Goal: Information Seeking & Learning: Learn about a topic

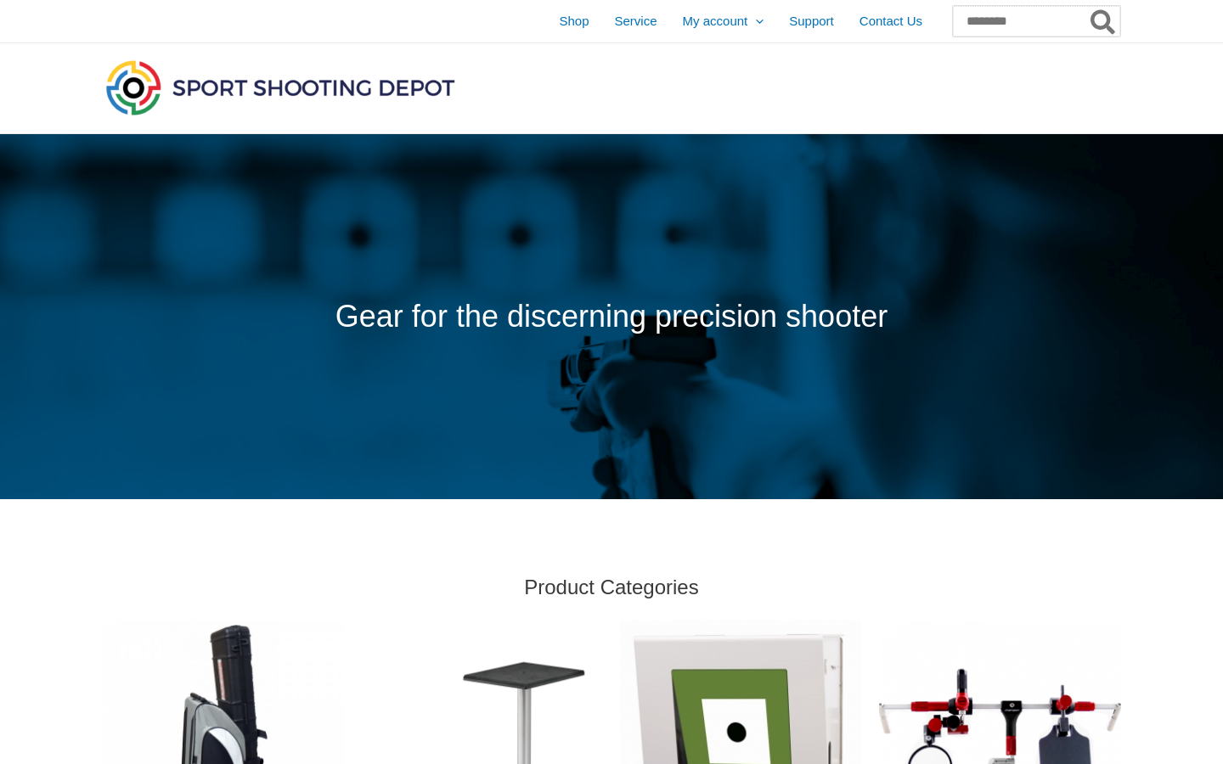
click at [1006, 21] on input "Search for:" at bounding box center [1036, 21] width 167 height 31
type input "**********"
click at [1087, 6] on button "Search" at bounding box center [1103, 21] width 33 height 31
click at [1110, 21] on icon "Search" at bounding box center [1102, 23] width 25 height 25
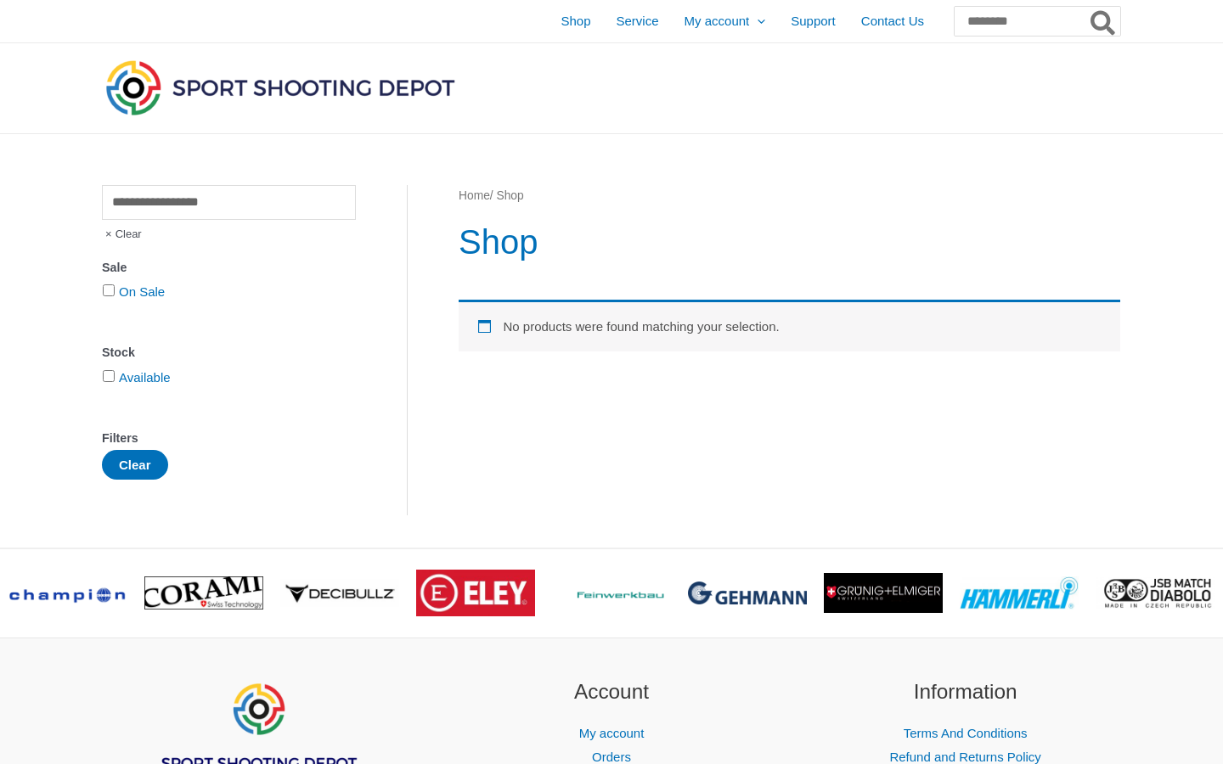
click at [135, 469] on button "Clear" at bounding box center [135, 465] width 66 height 30
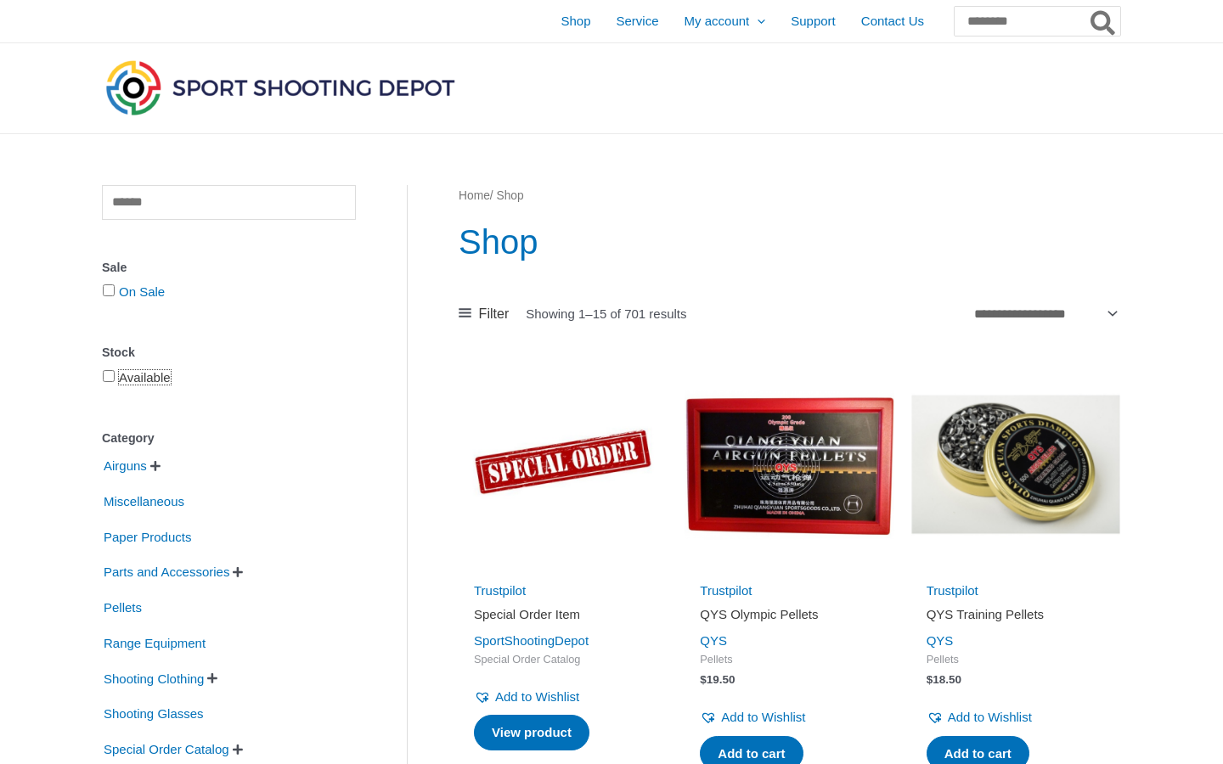
click at [135, 380] on link "Available" at bounding box center [145, 377] width 52 height 14
click at [135, 299] on link "On Sale" at bounding box center [142, 291] width 46 height 14
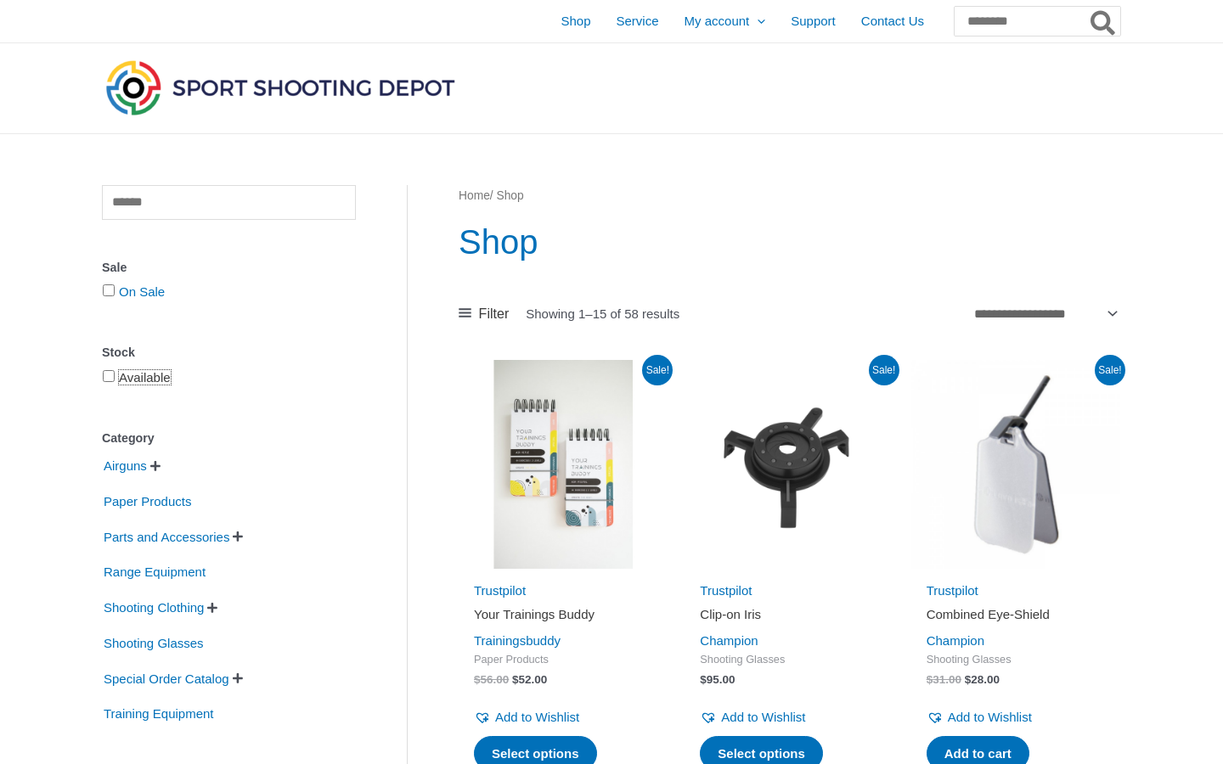
click at [135, 380] on link "Available" at bounding box center [145, 377] width 52 height 14
click at [135, 299] on link "On Sale" at bounding box center [142, 291] width 46 height 14
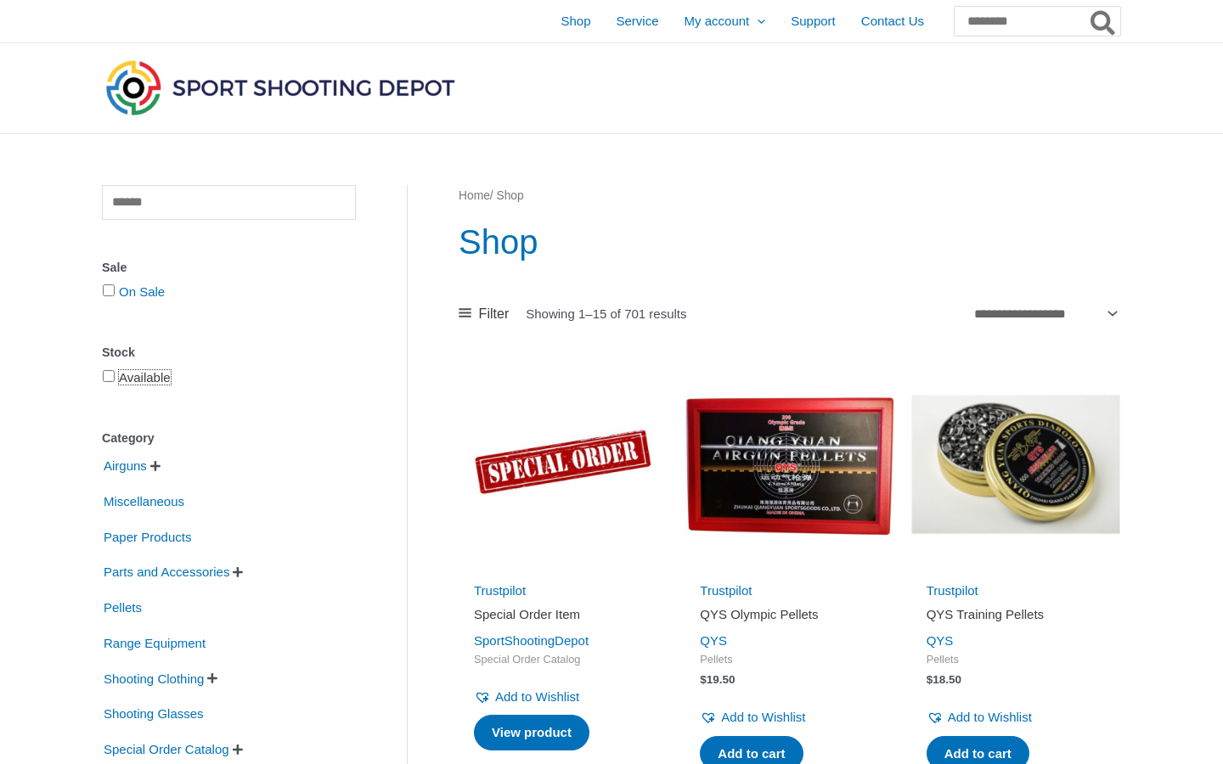
click at [135, 380] on link "Available" at bounding box center [145, 377] width 52 height 14
click at [135, 299] on link "On Sale" at bounding box center [142, 291] width 46 height 14
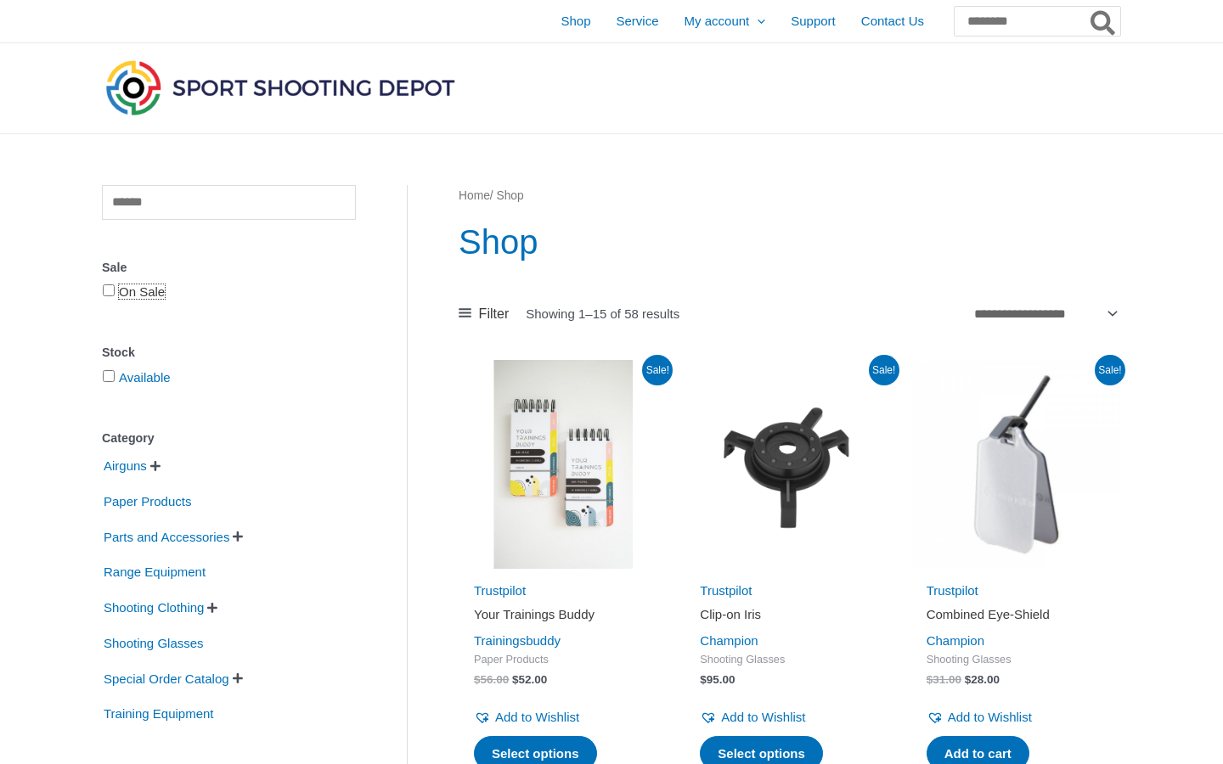
click at [135, 299] on link "On Sale" at bounding box center [142, 291] width 46 height 14
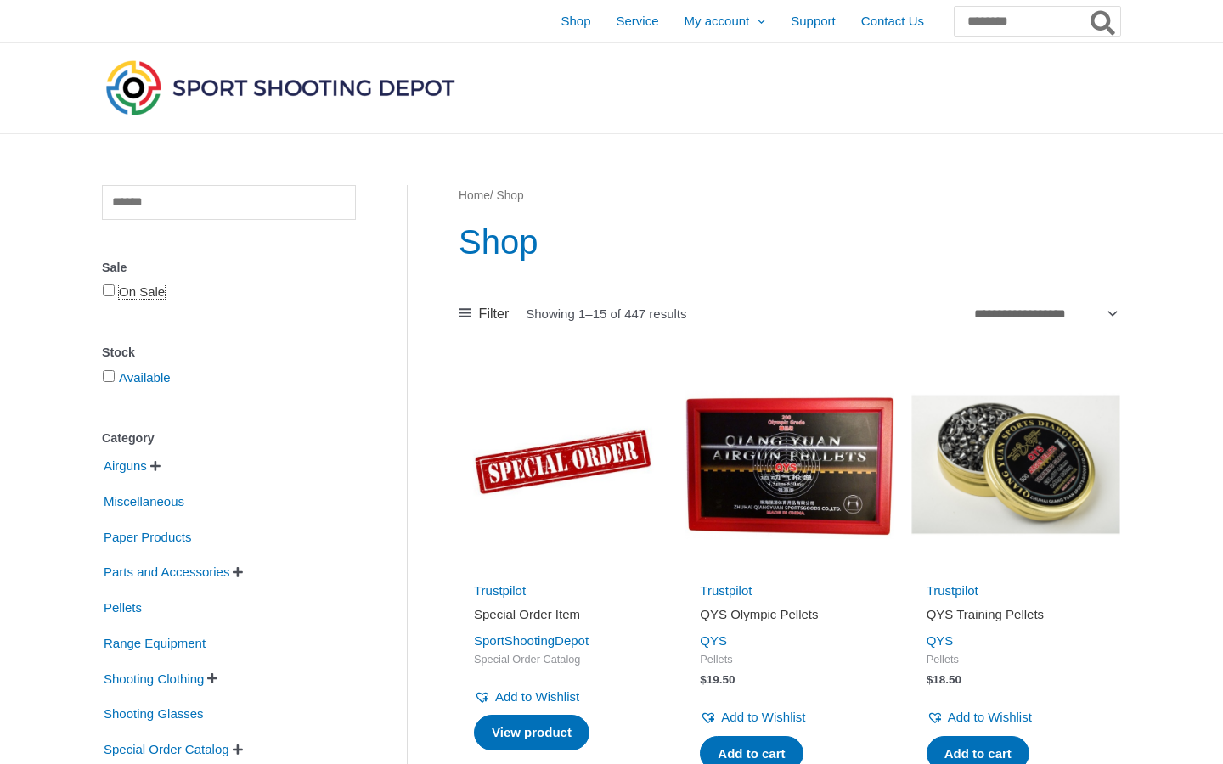
click at [135, 299] on link "On Sale" at bounding box center [142, 291] width 46 height 14
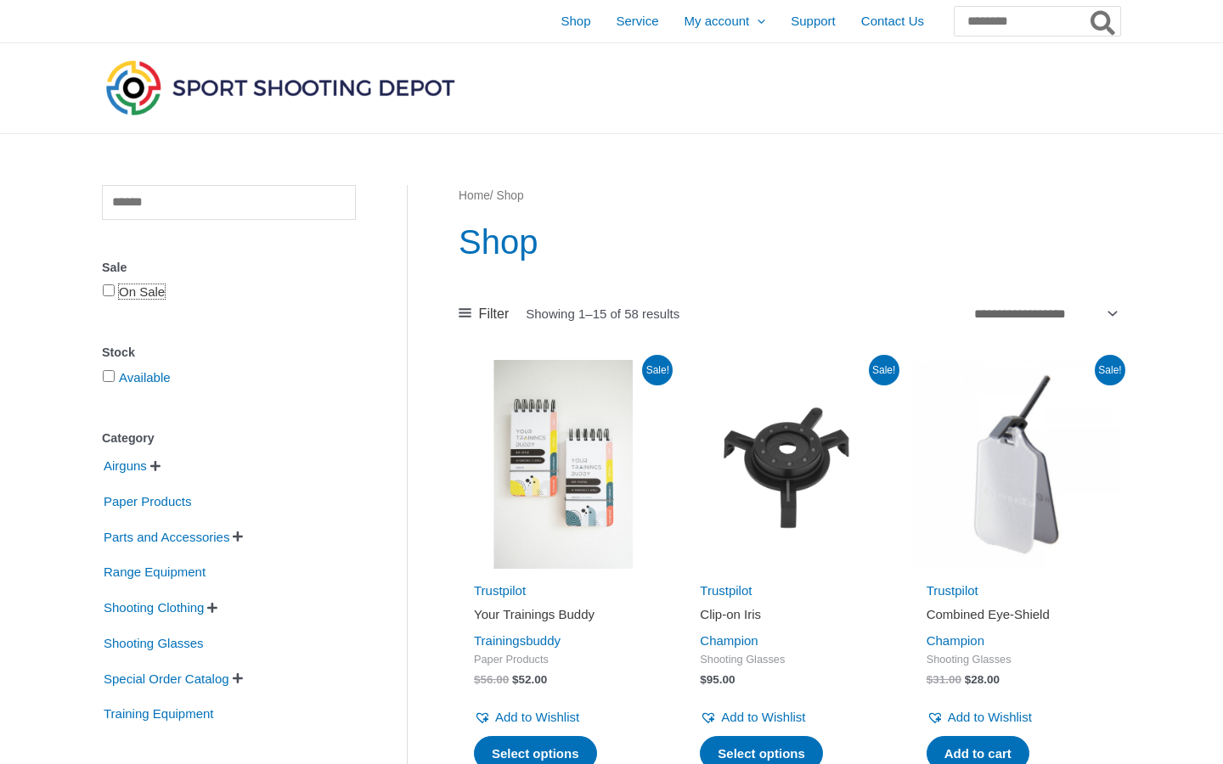
click at [135, 299] on link "On Sale" at bounding box center [142, 291] width 46 height 14
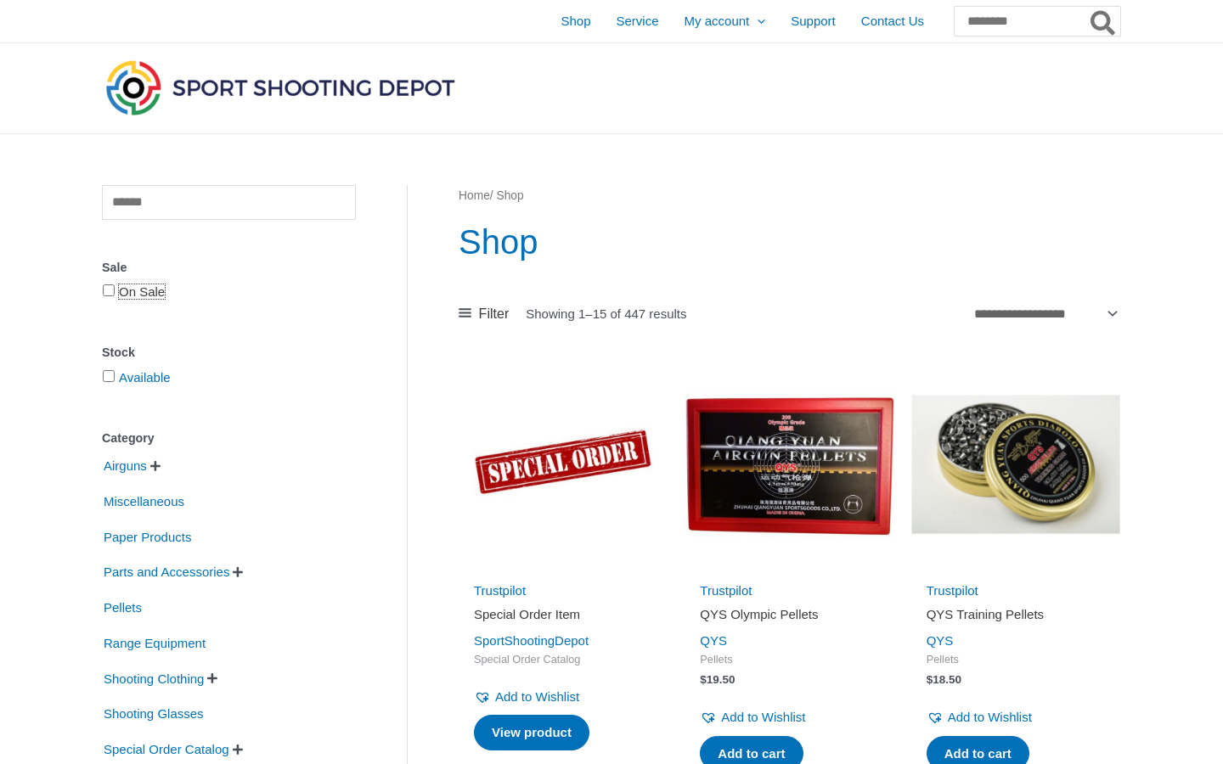
click at [135, 299] on link "On Sale" at bounding box center [142, 291] width 46 height 14
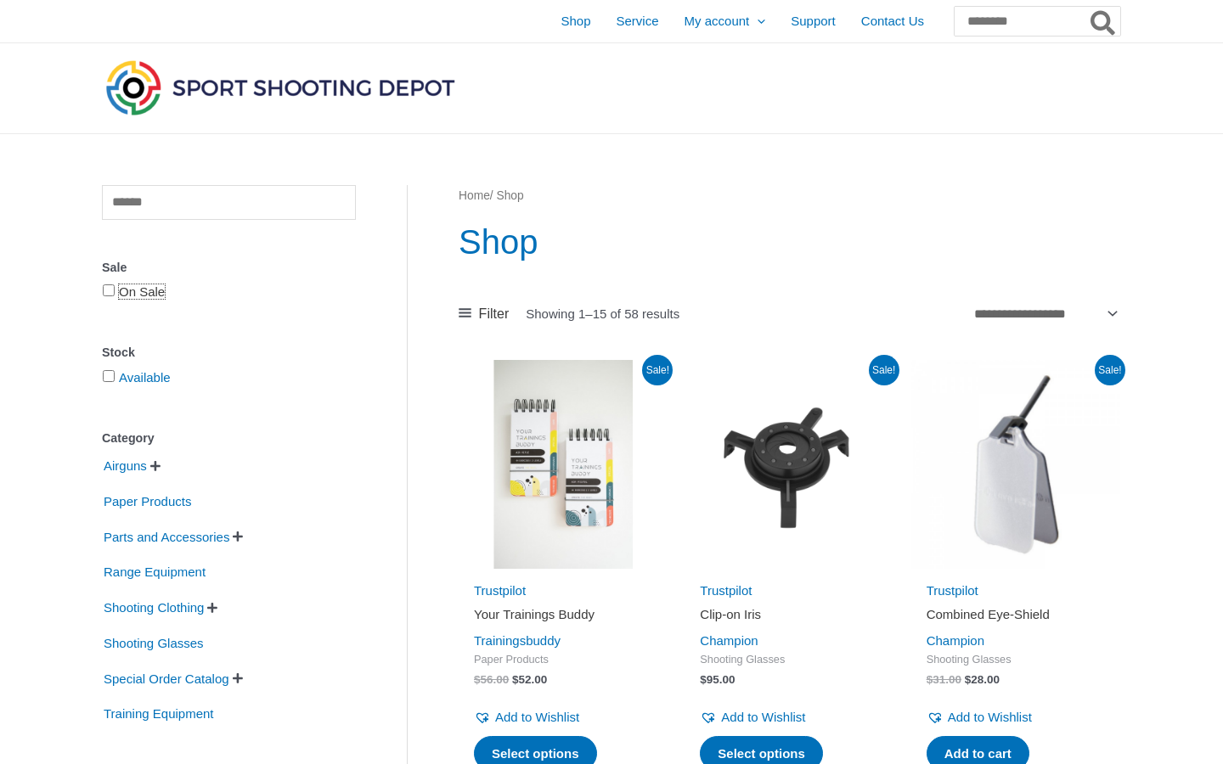
click at [135, 299] on link "On Sale" at bounding box center [142, 291] width 46 height 14
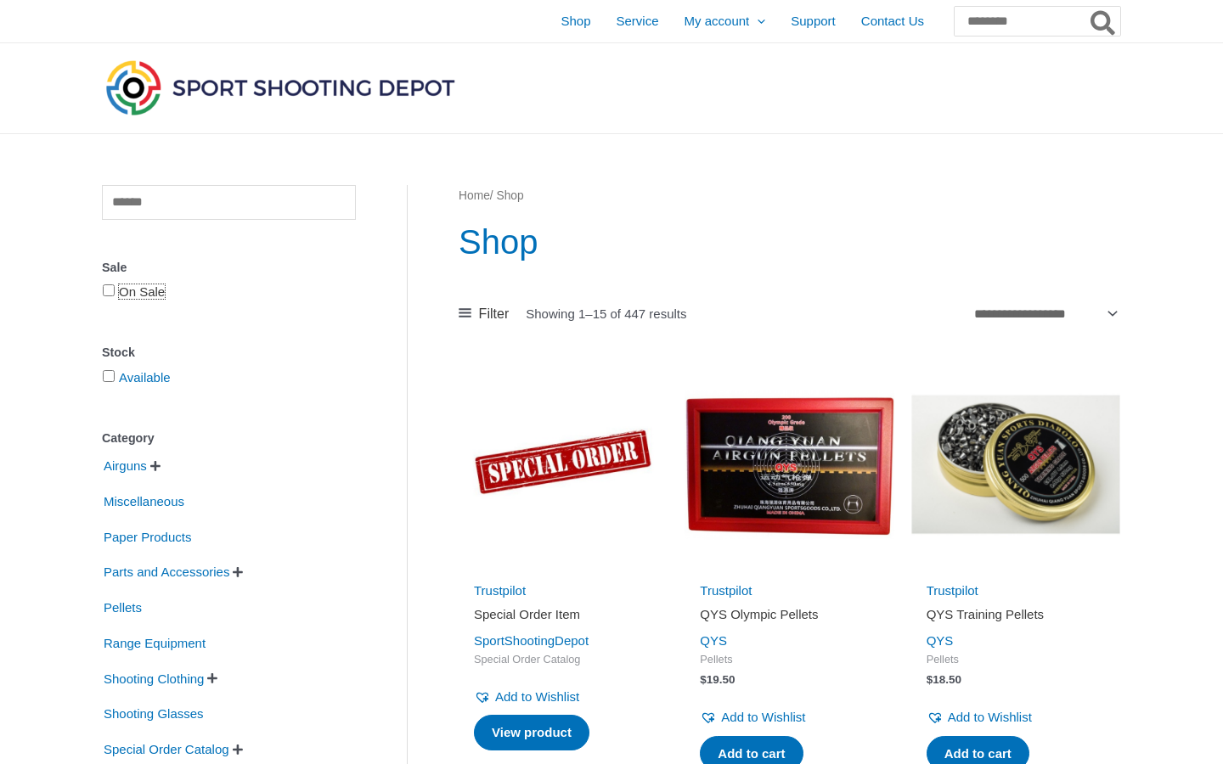
click at [135, 299] on link "On Sale" at bounding box center [142, 291] width 46 height 14
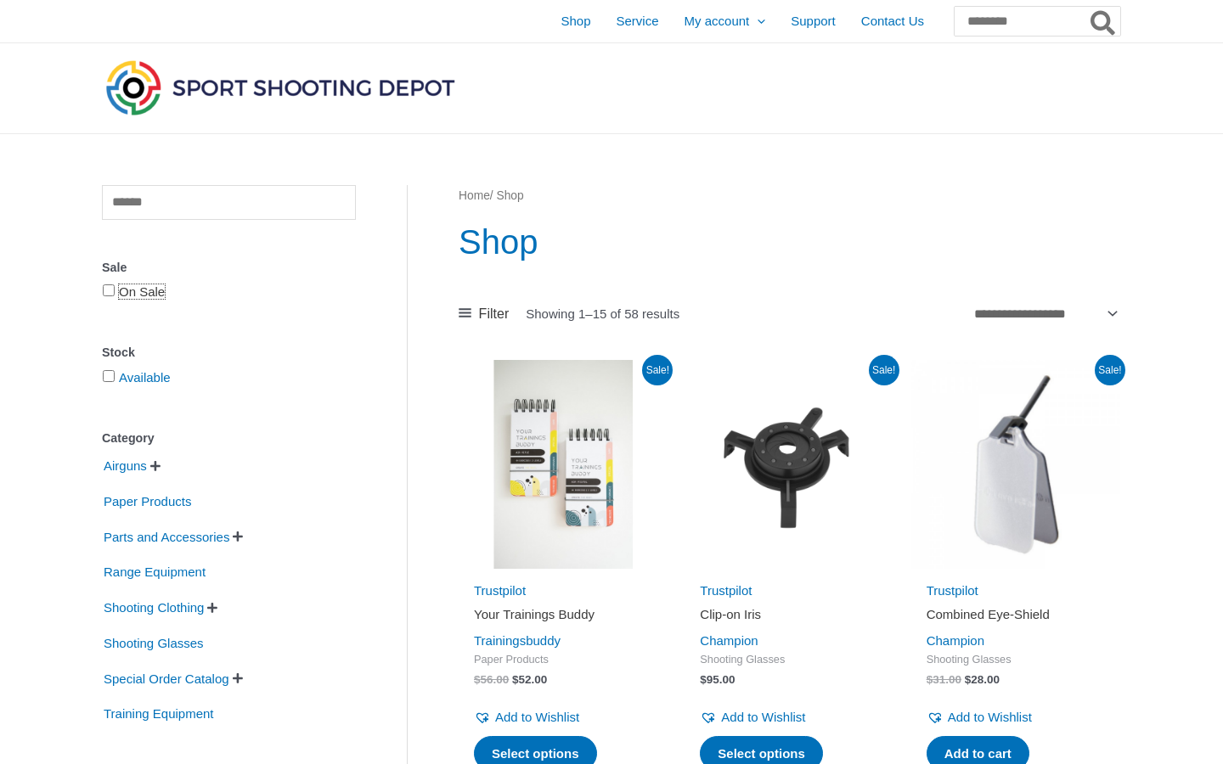
click at [135, 299] on link "On Sale" at bounding box center [142, 291] width 46 height 14
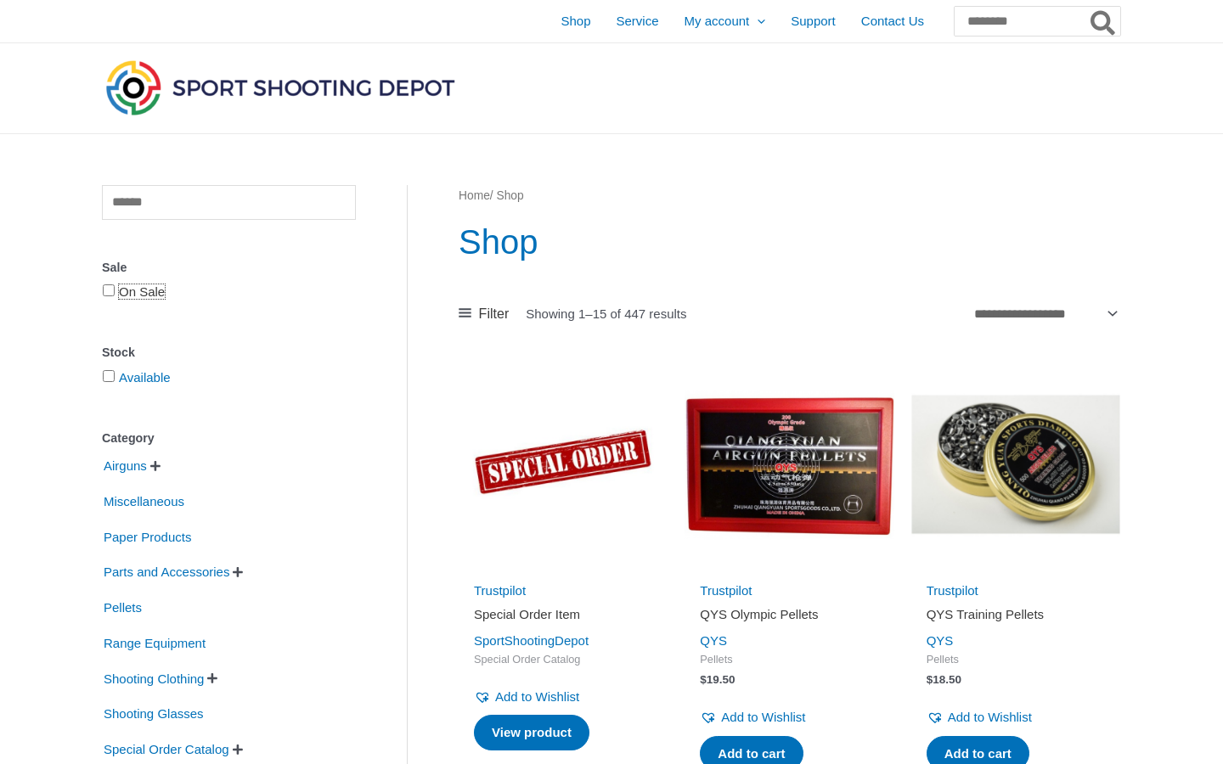
click at [135, 299] on link "On Sale" at bounding box center [142, 291] width 46 height 14
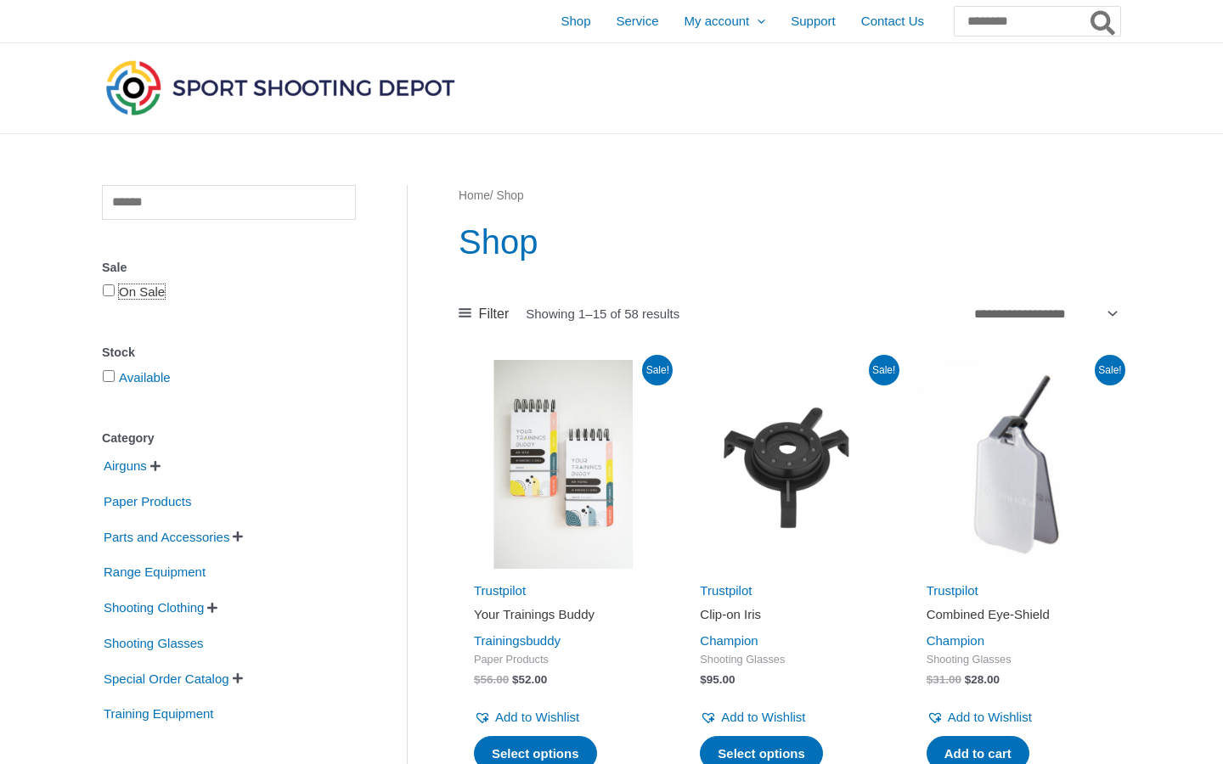
click at [135, 299] on link "On Sale" at bounding box center [142, 291] width 46 height 14
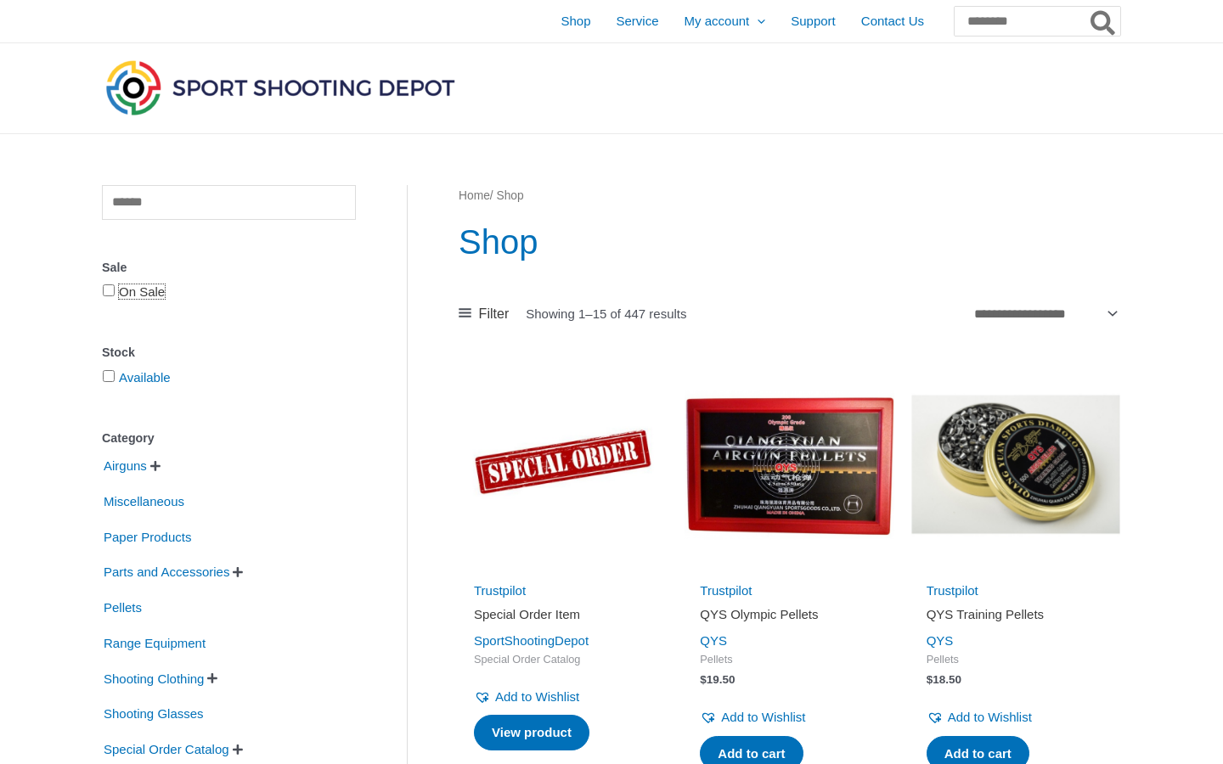
click at [135, 299] on link "On Sale" at bounding box center [142, 291] width 46 height 14
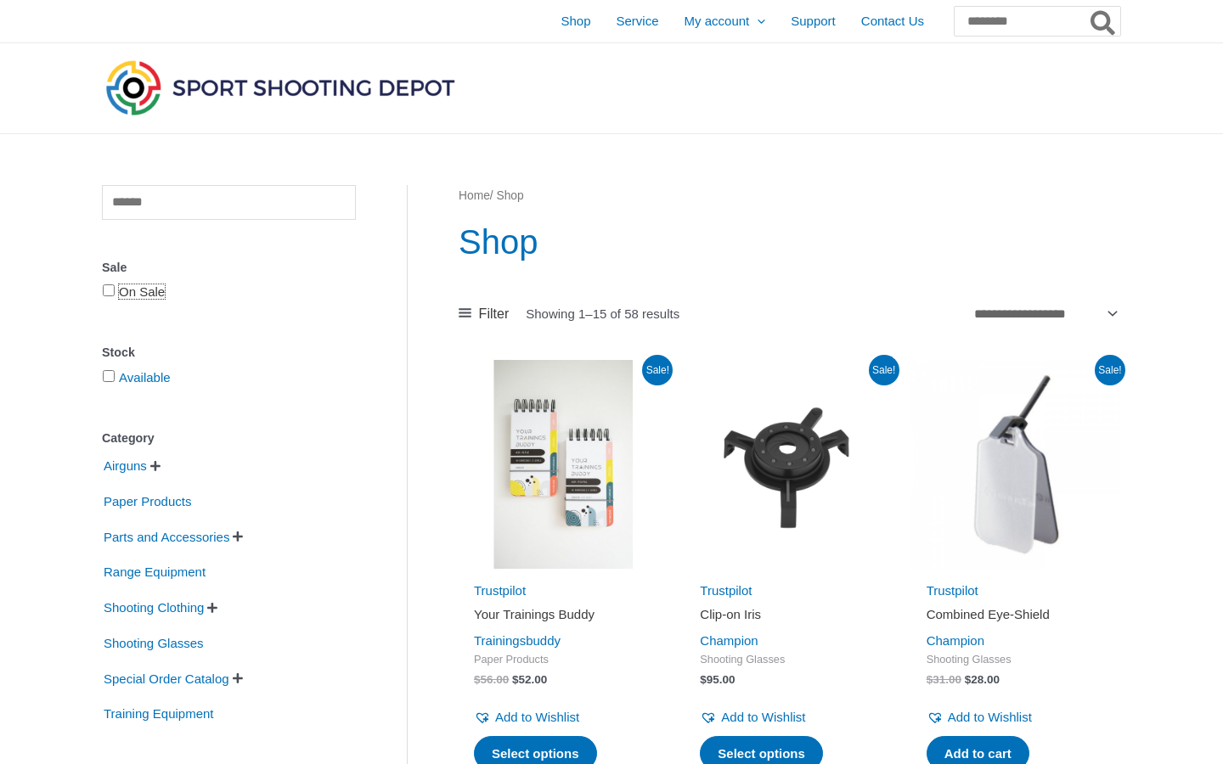
click at [135, 299] on link "On Sale" at bounding box center [142, 291] width 46 height 14
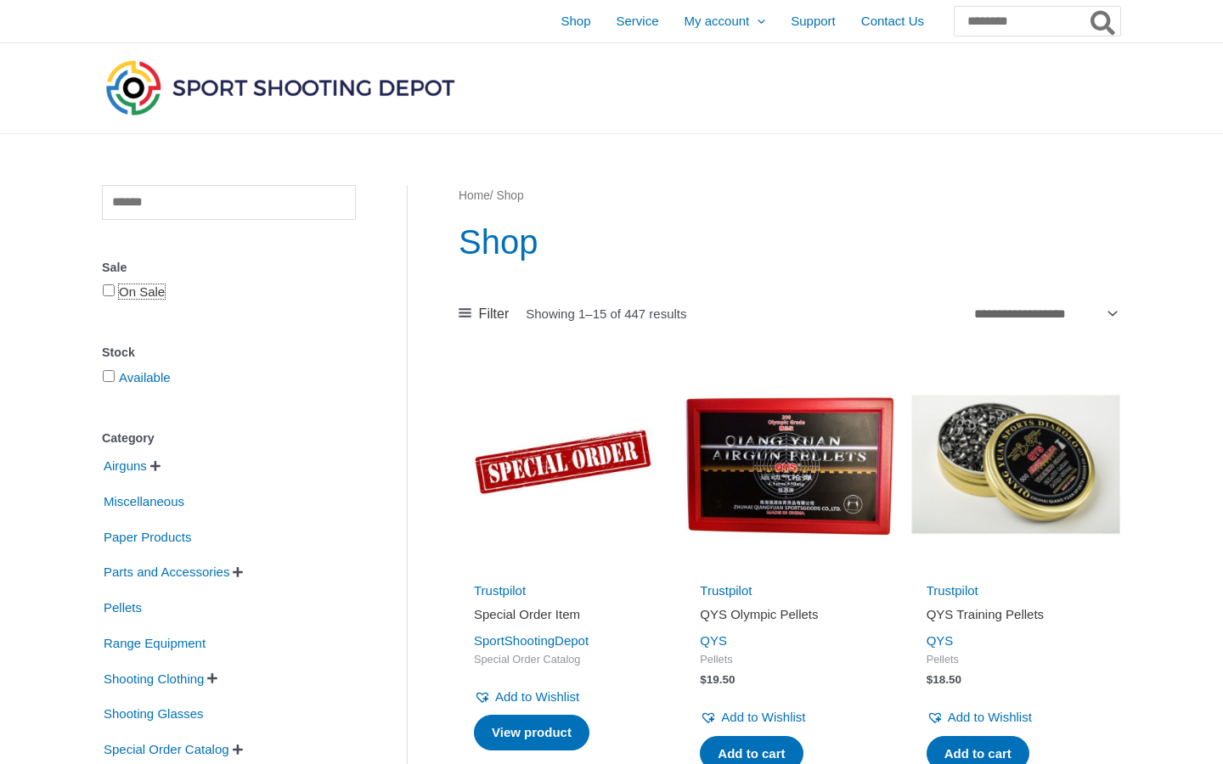
click at [135, 299] on link "On Sale" at bounding box center [142, 291] width 46 height 14
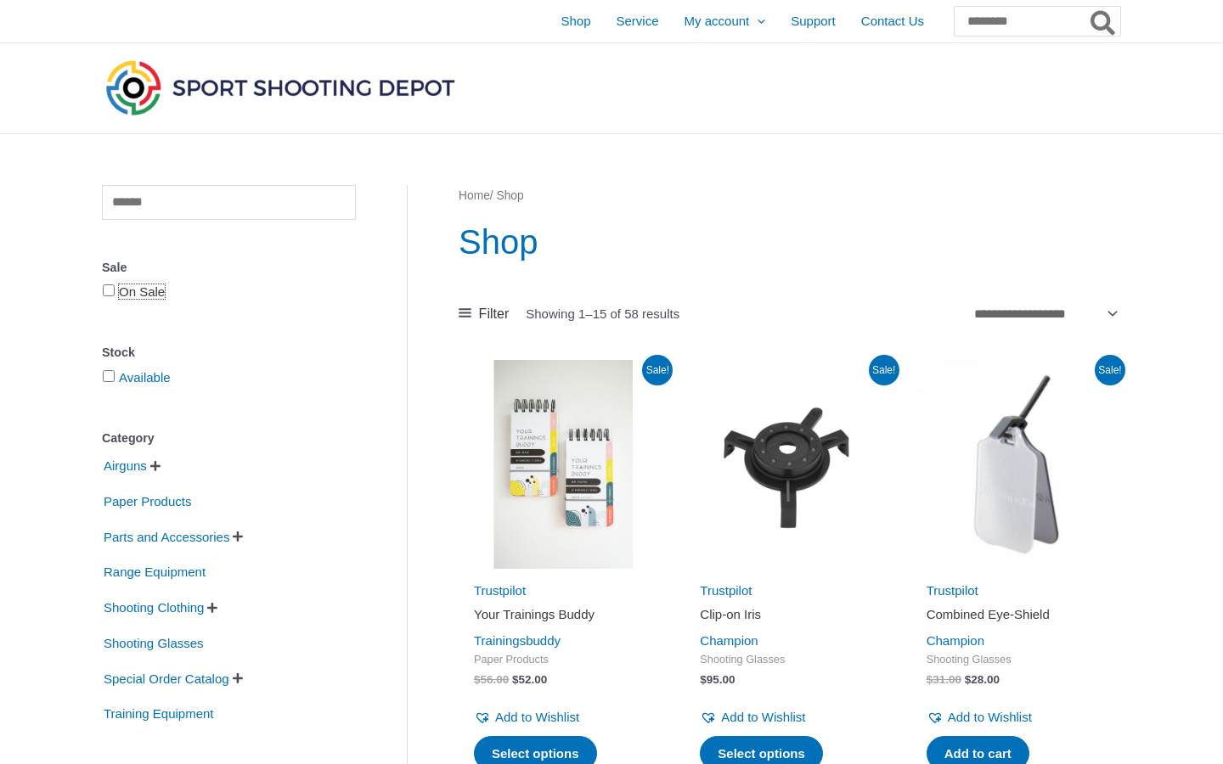
click at [135, 299] on link "On Sale" at bounding box center [142, 291] width 46 height 14
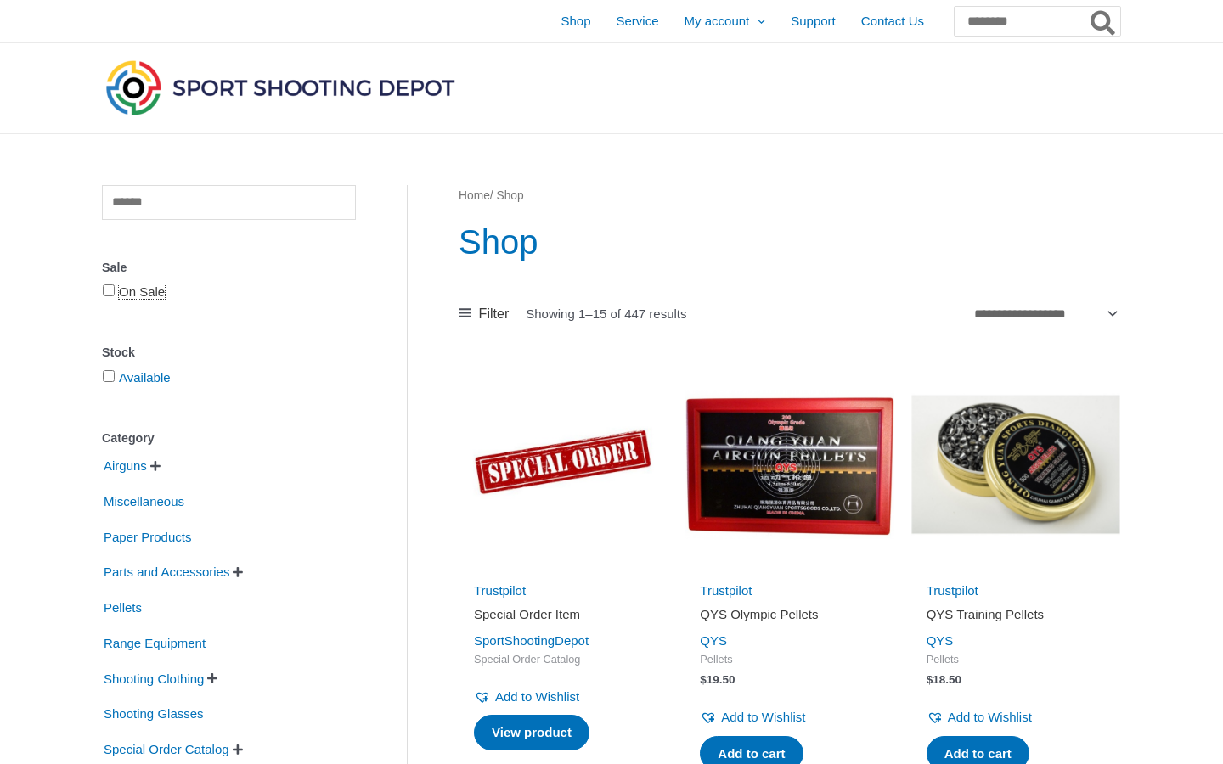
click at [135, 299] on link "On Sale" at bounding box center [142, 291] width 46 height 14
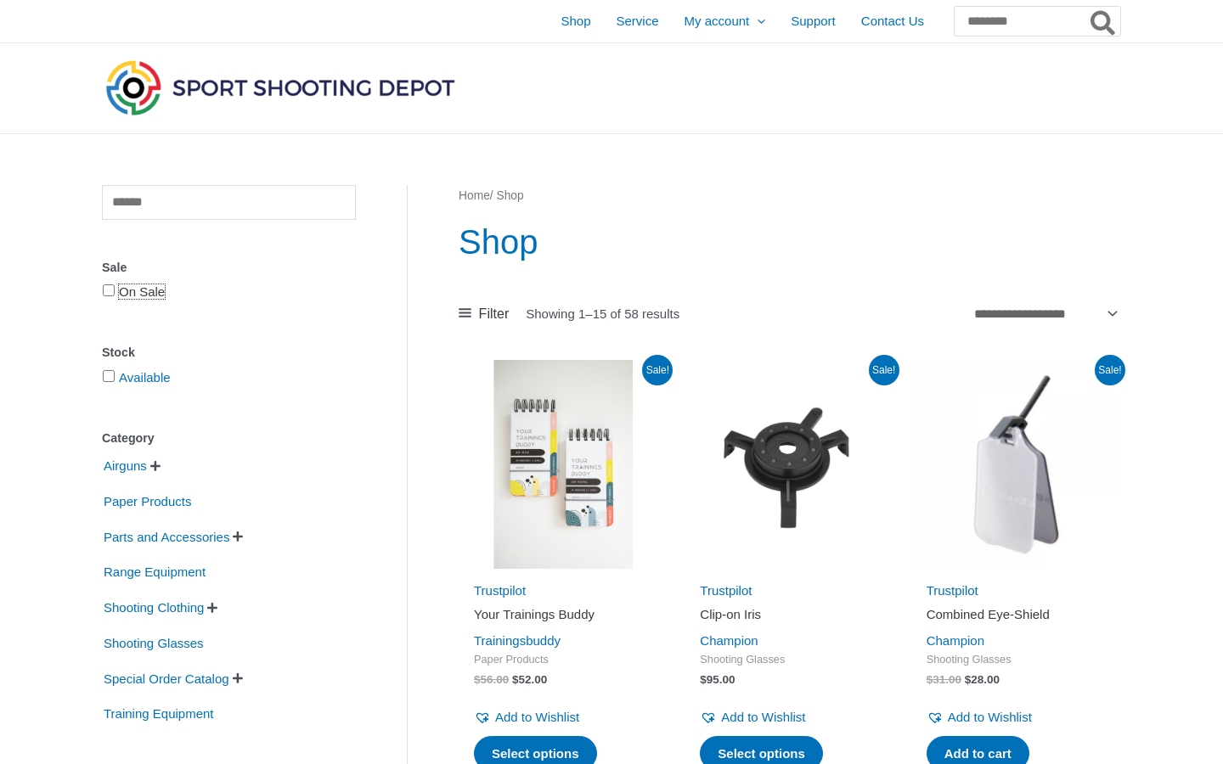
click at [135, 299] on link "On Sale" at bounding box center [142, 291] width 46 height 14
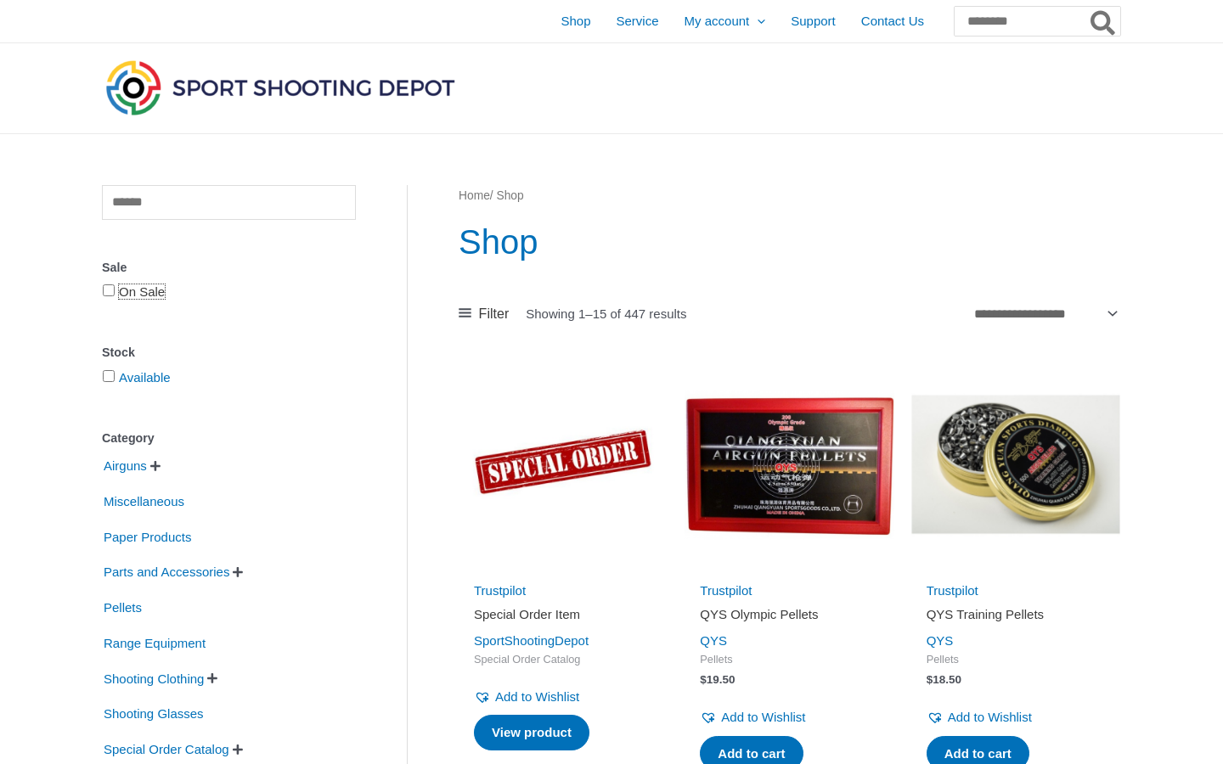
click at [135, 299] on link "On Sale" at bounding box center [142, 291] width 46 height 14
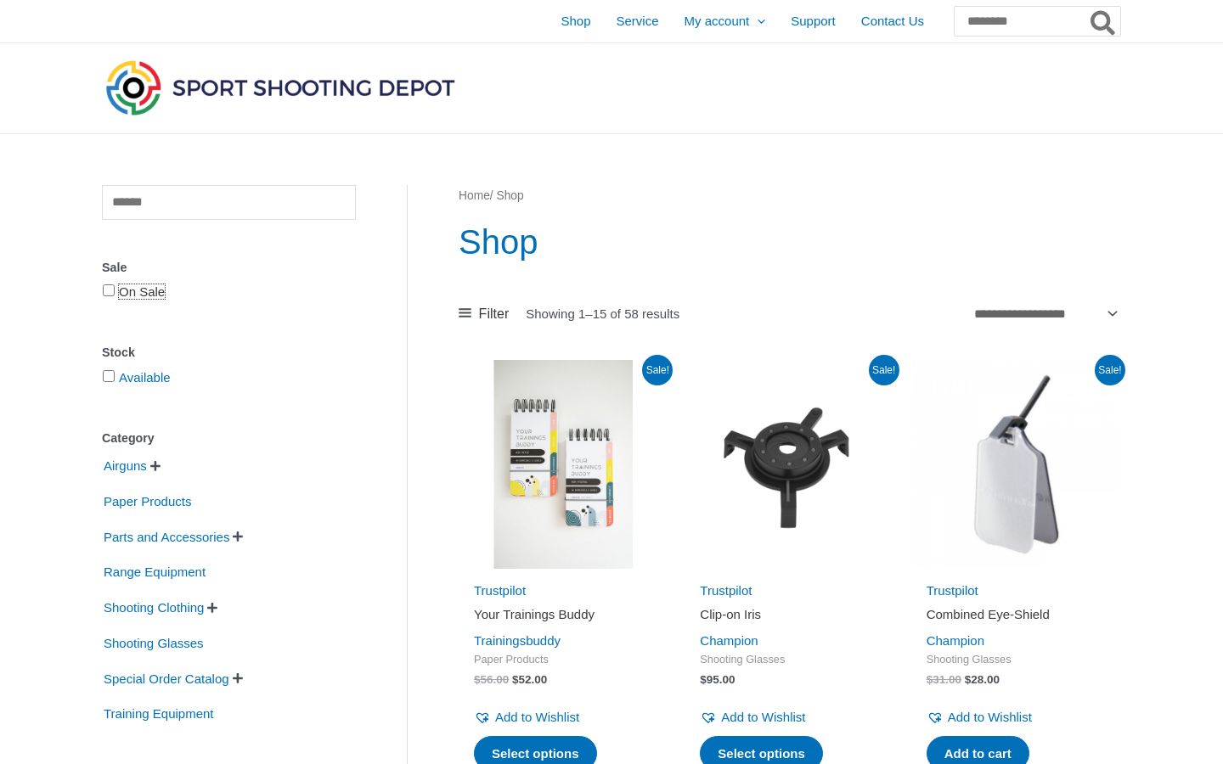
click at [135, 299] on link "On Sale" at bounding box center [142, 291] width 46 height 14
